Goal: Information Seeking & Learning: Learn about a topic

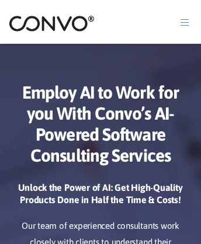
scroll to position [5596, 0]
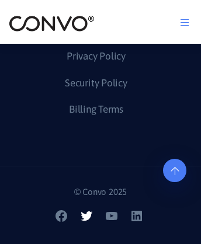
scroll to position [10617, 0]
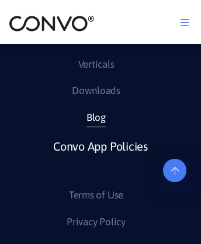
click at [96, 128] on link "Blog" at bounding box center [96, 118] width 19 height 19
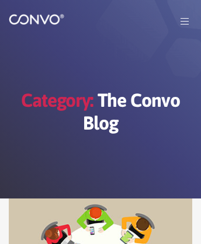
scroll to position [945, 0]
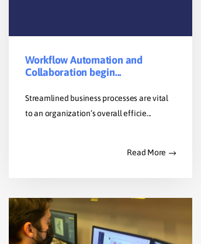
click at [101, 79] on link "Workflow Automation and Collaboration begin..." at bounding box center [100, 66] width 151 height 25
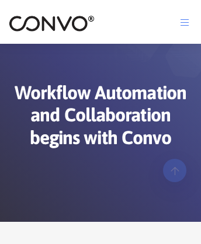
scroll to position [3399, 0]
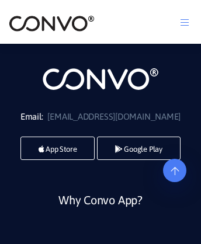
click at [51, 23] on img at bounding box center [52, 24] width 86 height 18
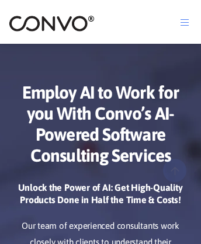
scroll to position [5785, 0]
